Goal: Transaction & Acquisition: Purchase product/service

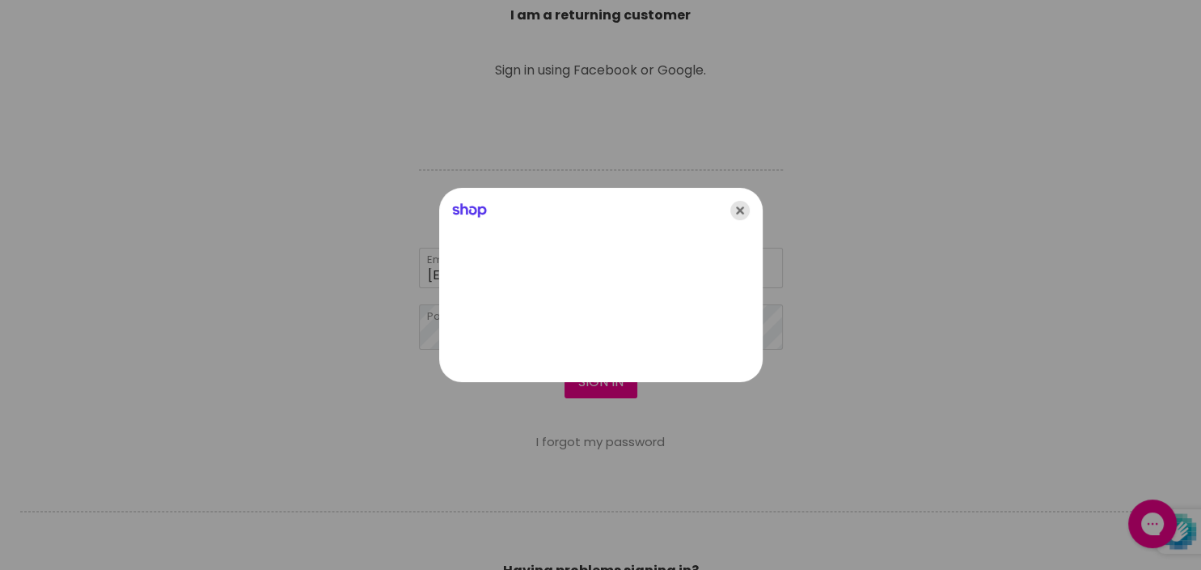
click at [739, 208] on icon "Close" at bounding box center [740, 210] width 19 height 19
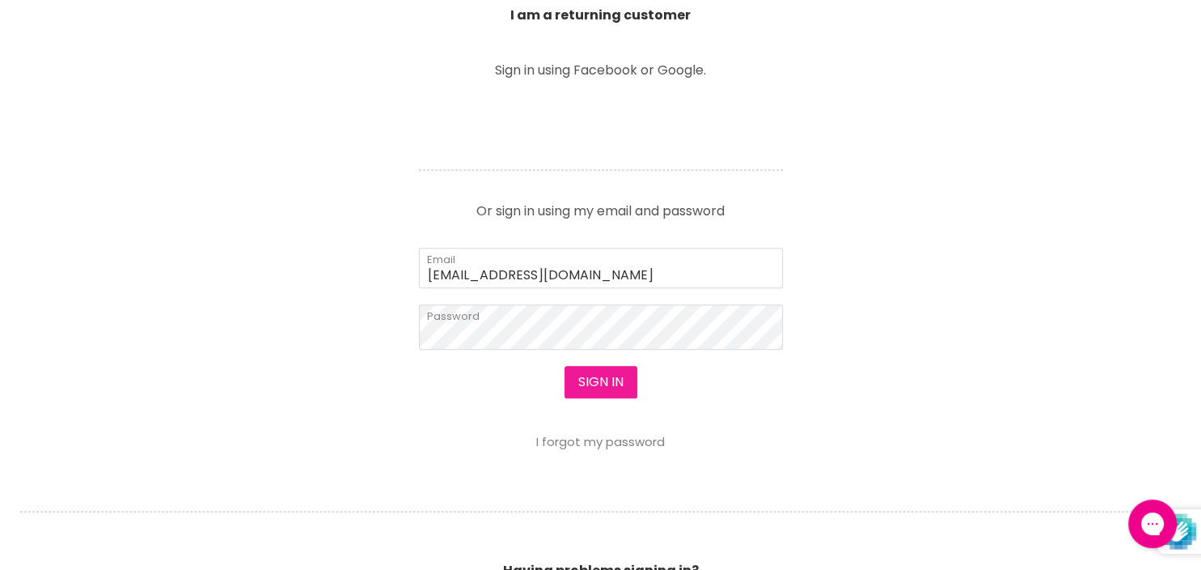
click at [595, 384] on button "Sign in" at bounding box center [601, 382] width 73 height 32
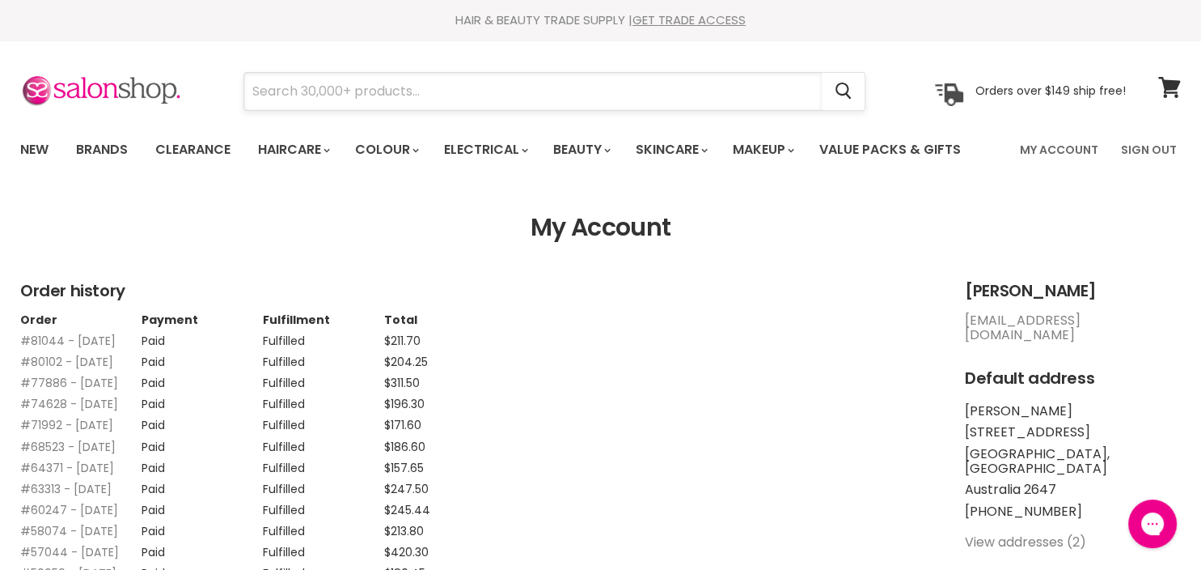
click at [387, 94] on input "Search" at bounding box center [533, 91] width 578 height 37
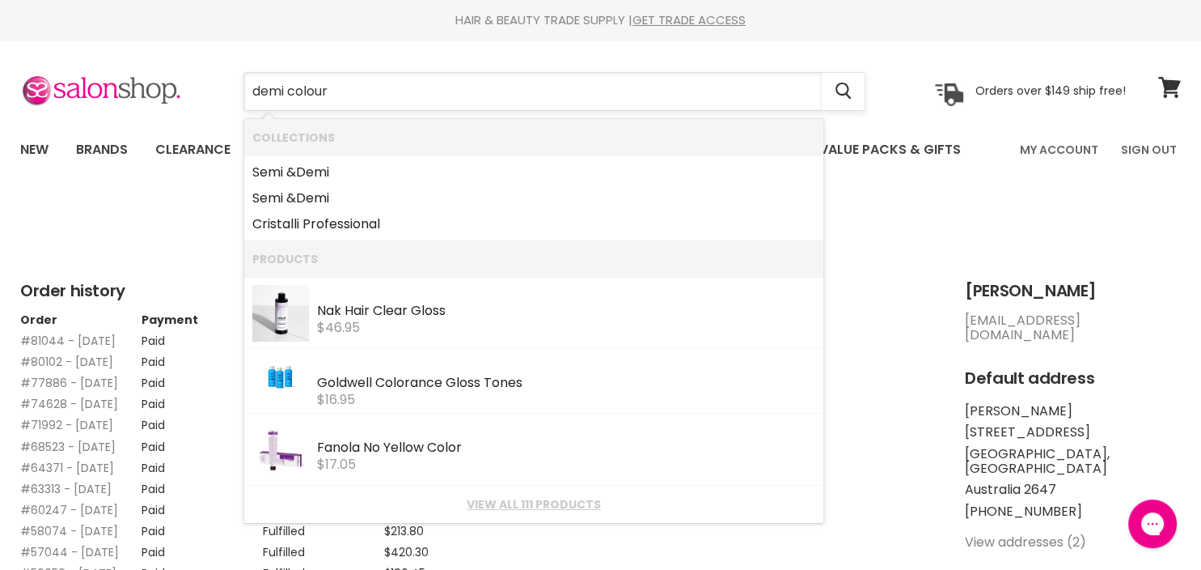
type input "demi colours"
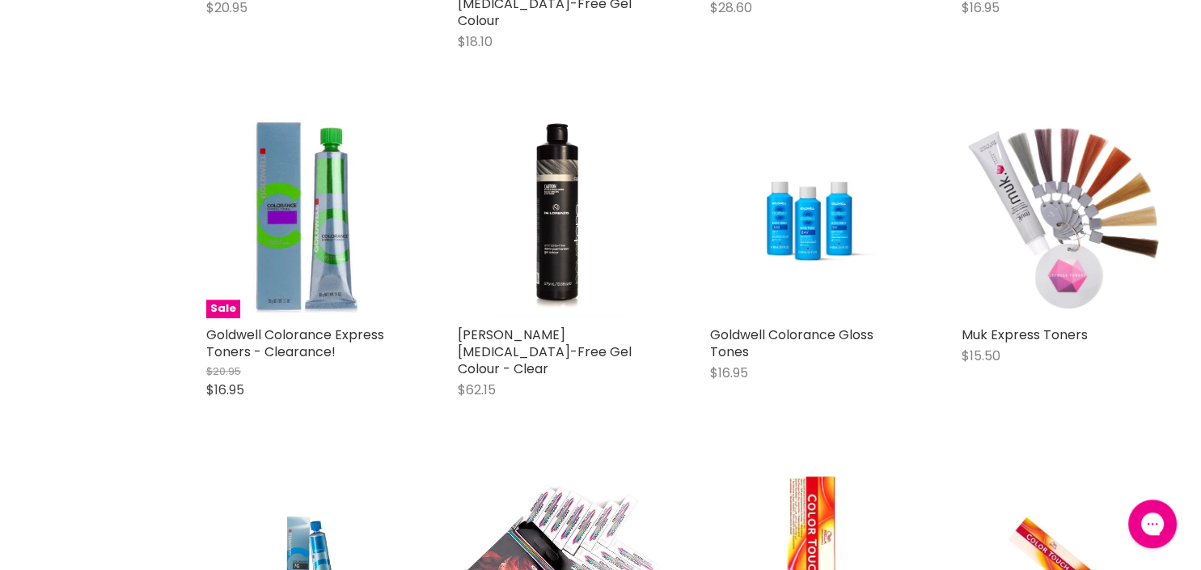
scroll to position [1660, 0]
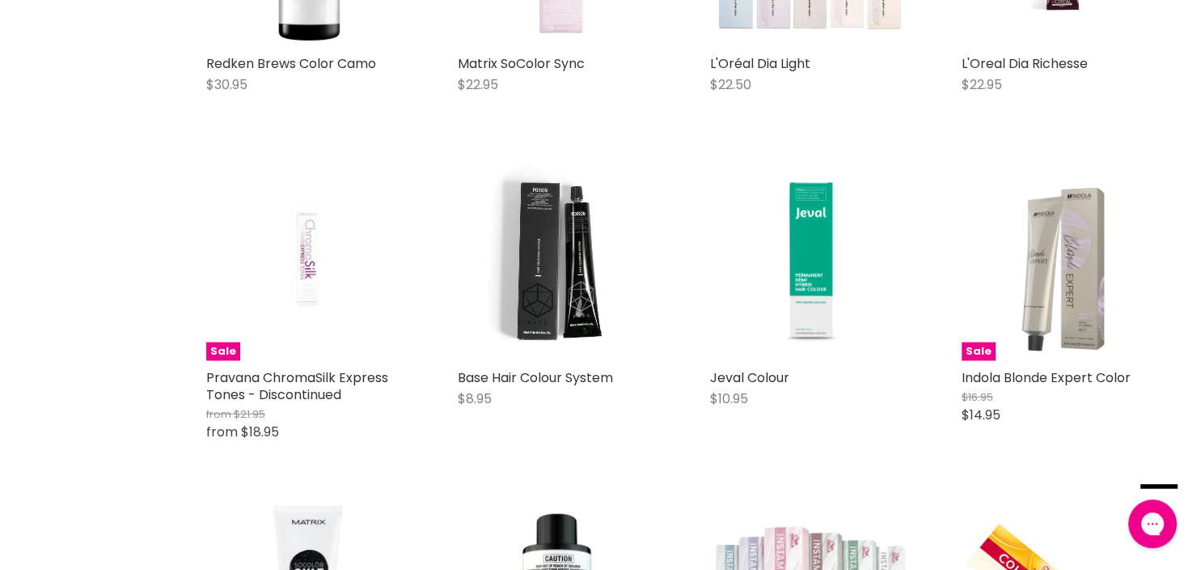
scroll to position [3582, 0]
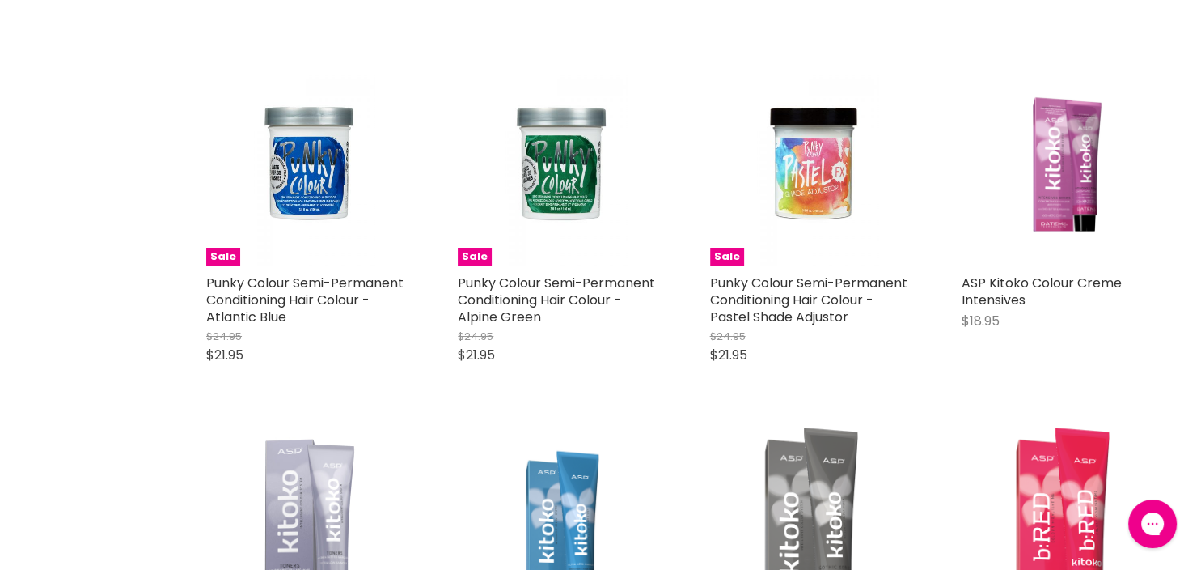
scroll to position [5941, 0]
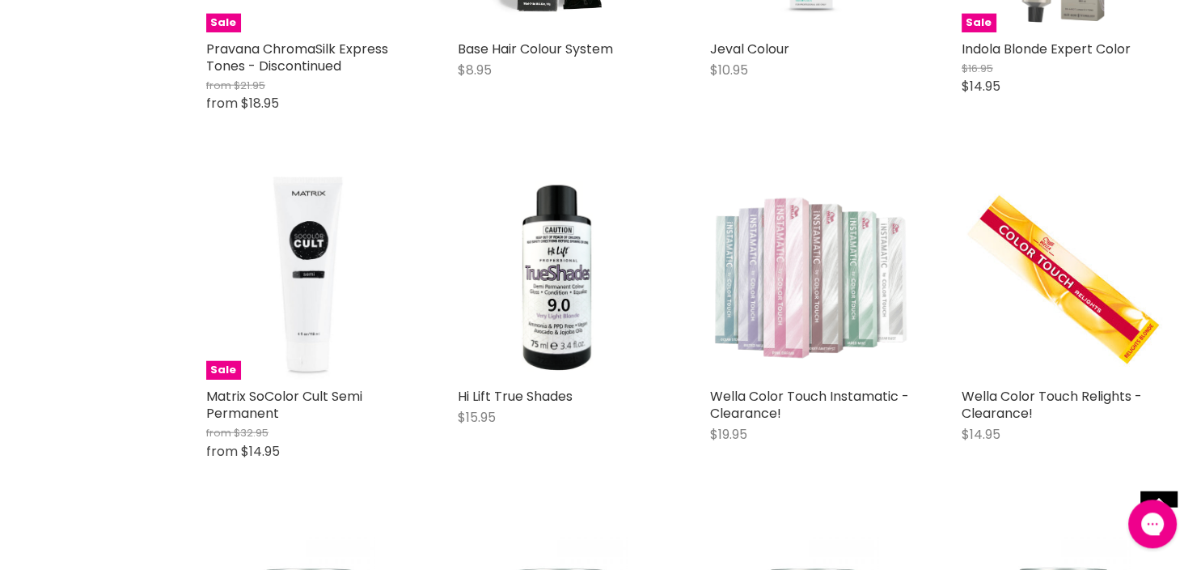
scroll to position [3844, 0]
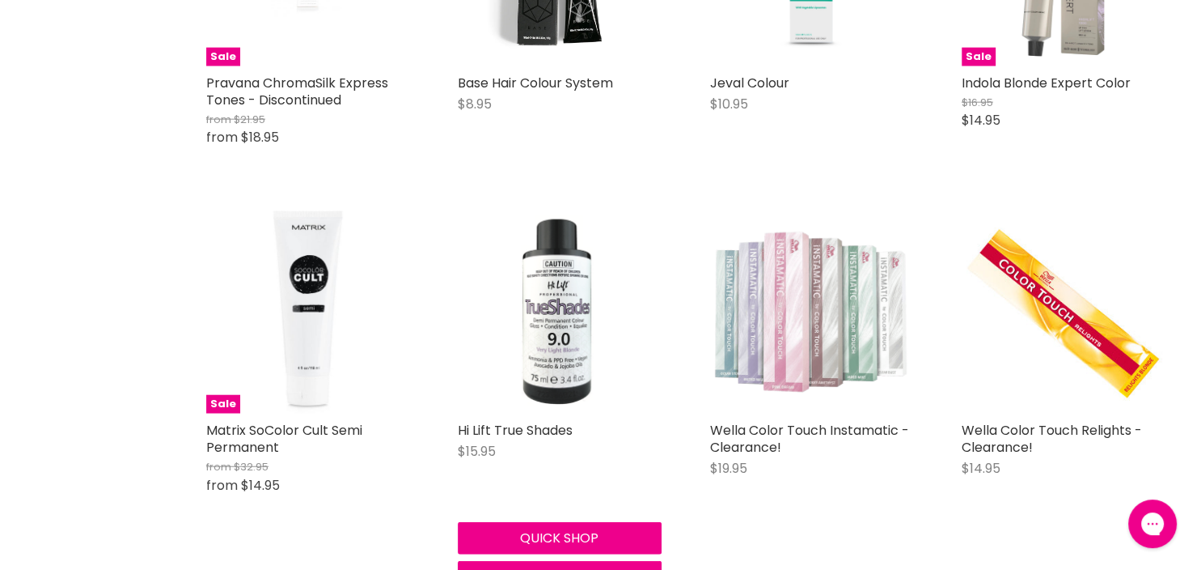
click at [575, 282] on img "Main content" at bounding box center [559, 312] width 203 height 194
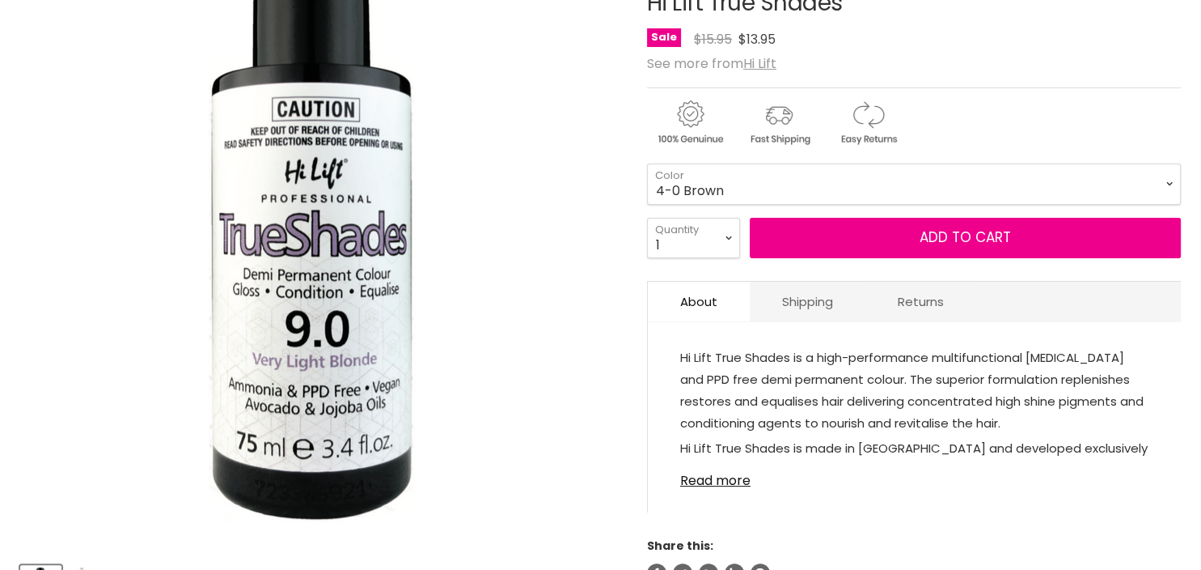
scroll to position [262, 0]
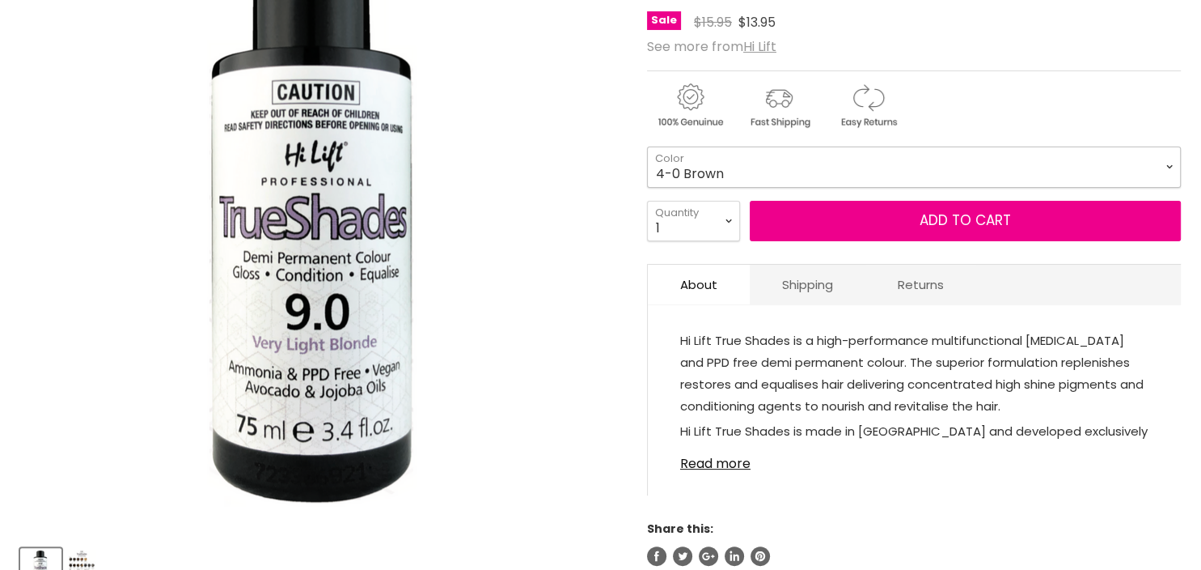
click at [647, 146] on select "4-0 Brown 5.71 Light Ash Brown 6-0 Dark Blonde 6-01 Dark Natural Ash Blonde 6-2…" at bounding box center [914, 166] width 534 height 40
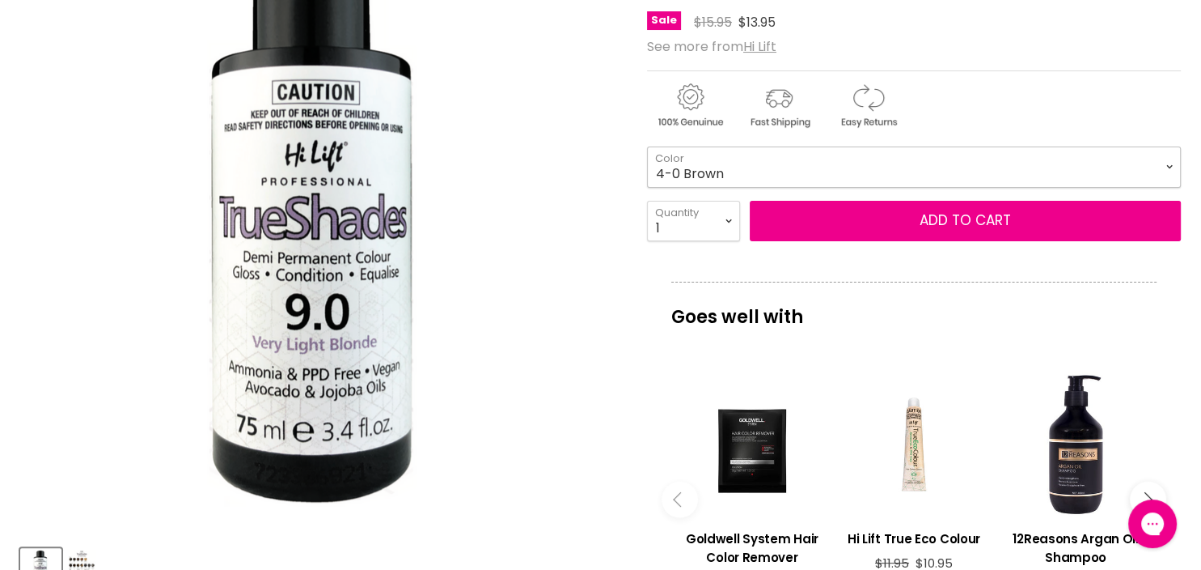
scroll to position [0, 0]
click at [602, 62] on img "Hi Lift True Shades image. Click or Scroll to Zoom." at bounding box center [319, 219] width 598 height 571
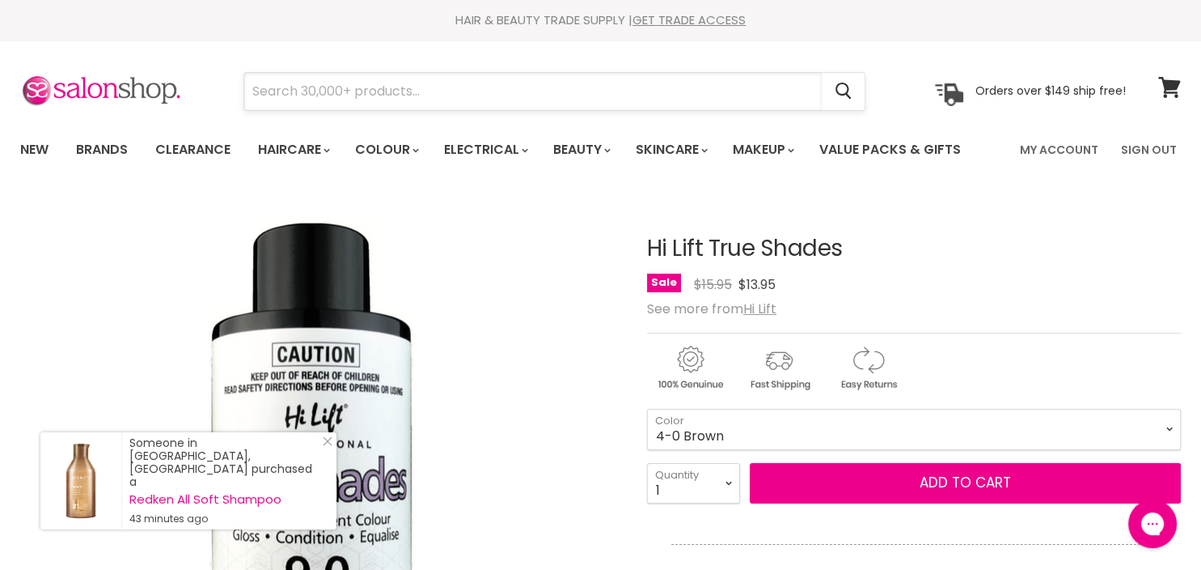
click at [401, 95] on input "Search" at bounding box center [533, 91] width 578 height 37
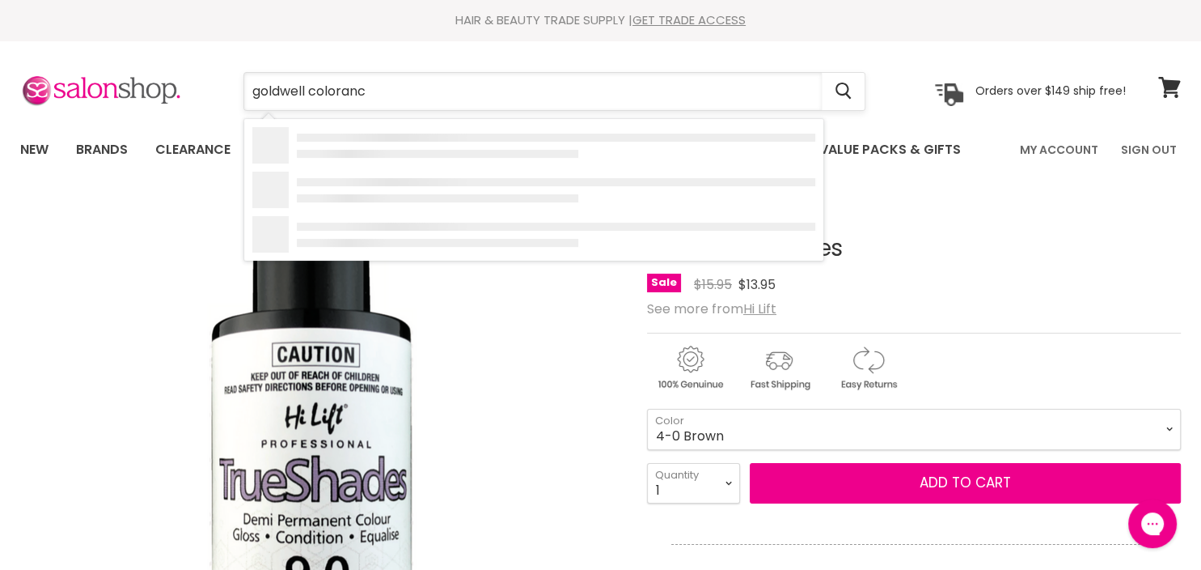
type input "goldwell colorance"
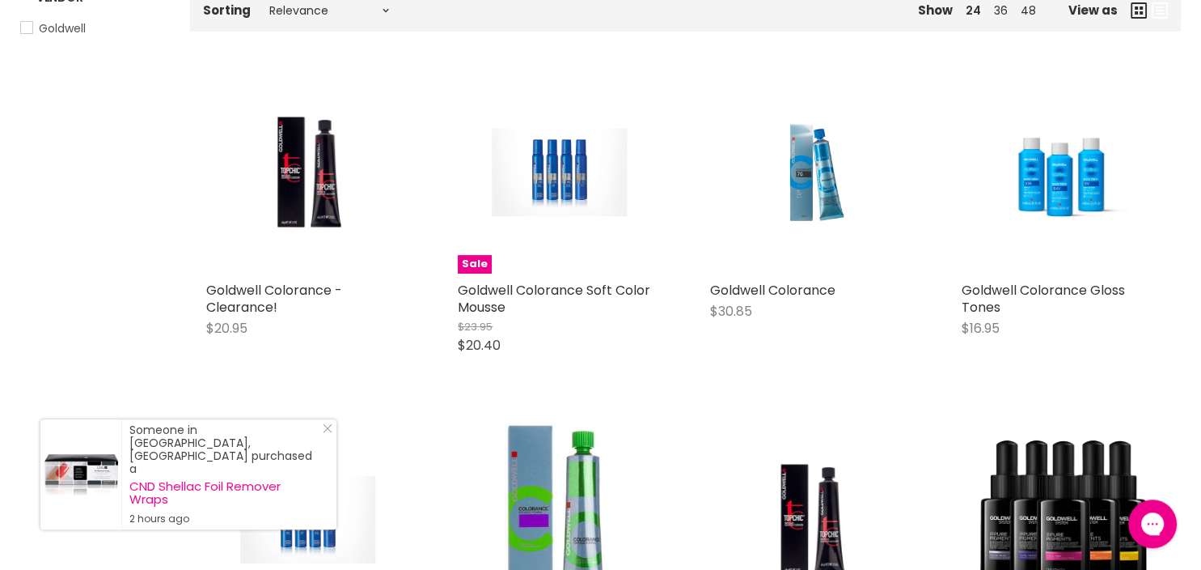
scroll to position [262, 0]
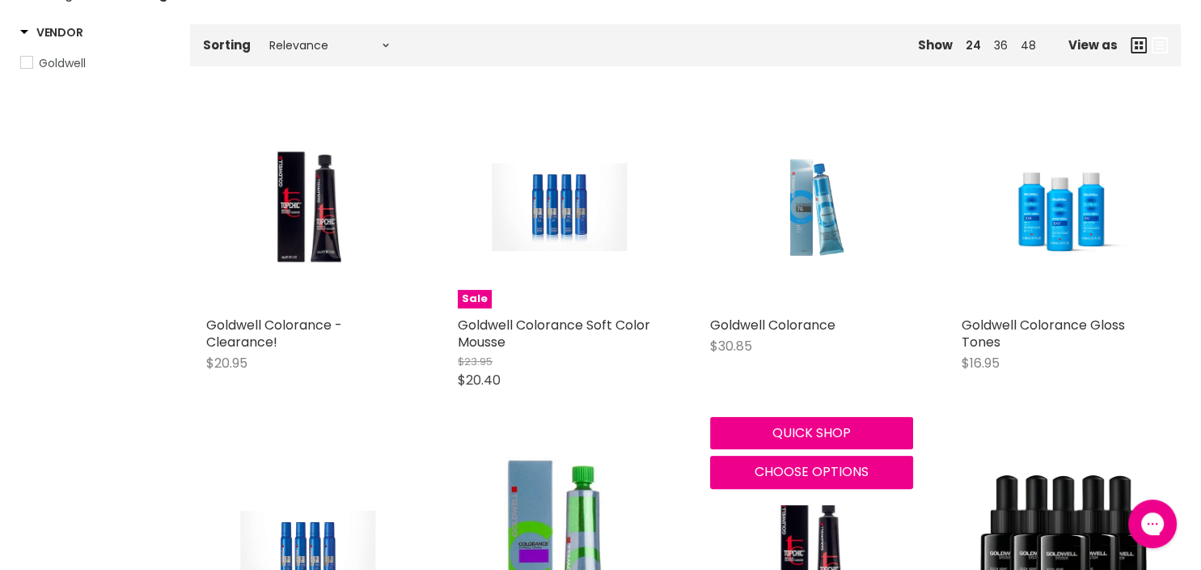
click at [816, 214] on img "Main content" at bounding box center [811, 206] width 136 height 203
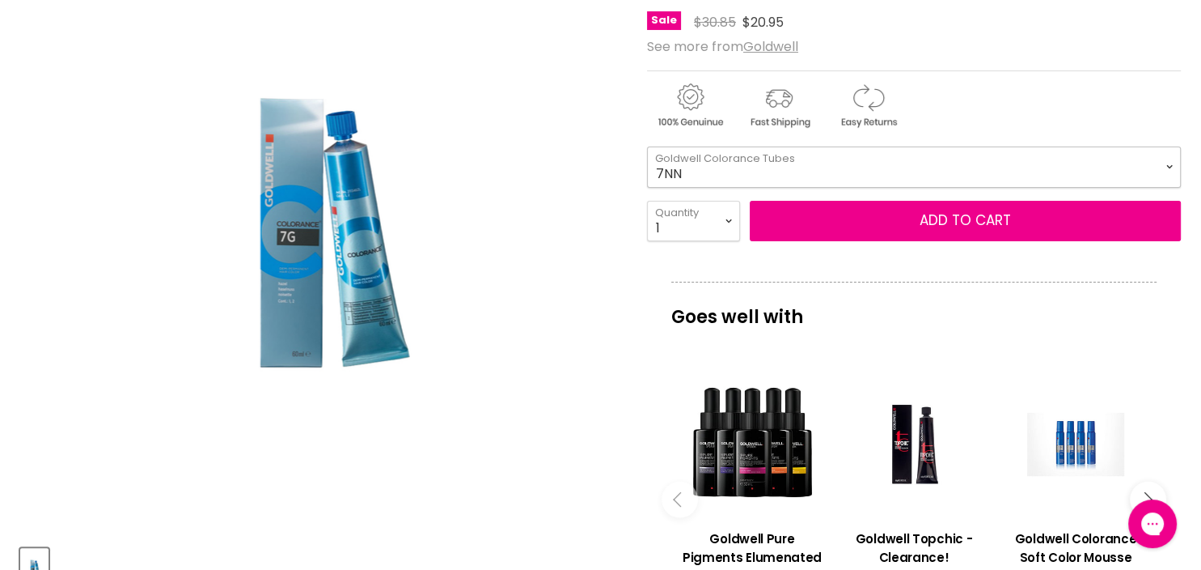
click at [647, 146] on select "7NN 4R 7BG 3VV 6R 6K 8OR 5RB 8G 5MB 7RB 5B 7KG 4G 6SB" at bounding box center [914, 166] width 534 height 40
click at [602, 28] on div "Click or scroll to zoom Tap or pinch to zoom" at bounding box center [319, 233] width 598 height 598
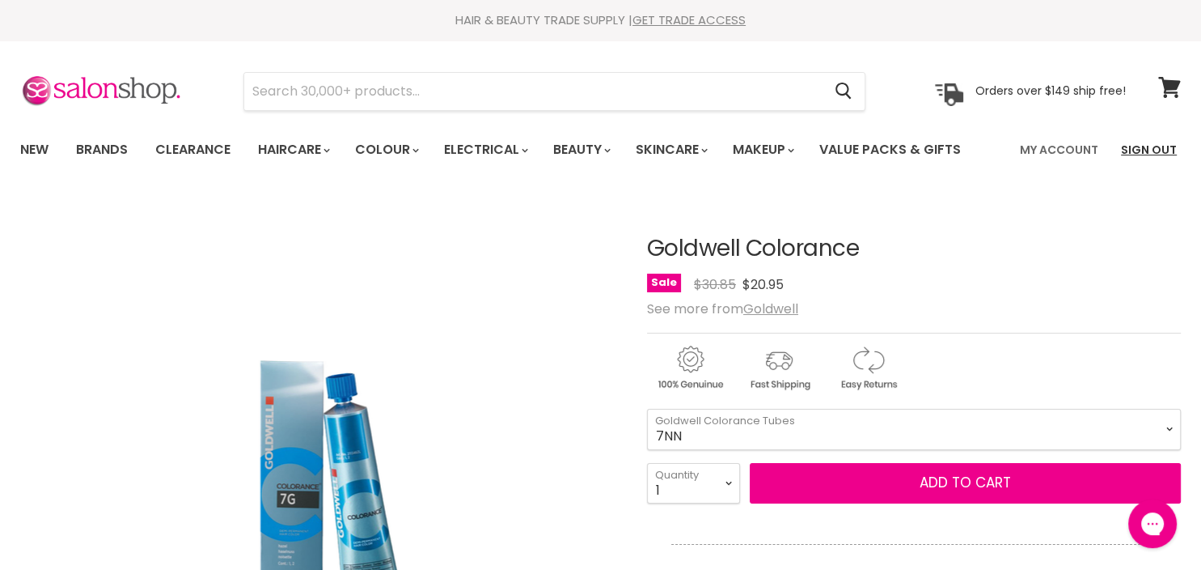
click at [1147, 149] on link "Sign Out" at bounding box center [1149, 150] width 75 height 34
